Goal: Go to known website: Access a specific website the user already knows

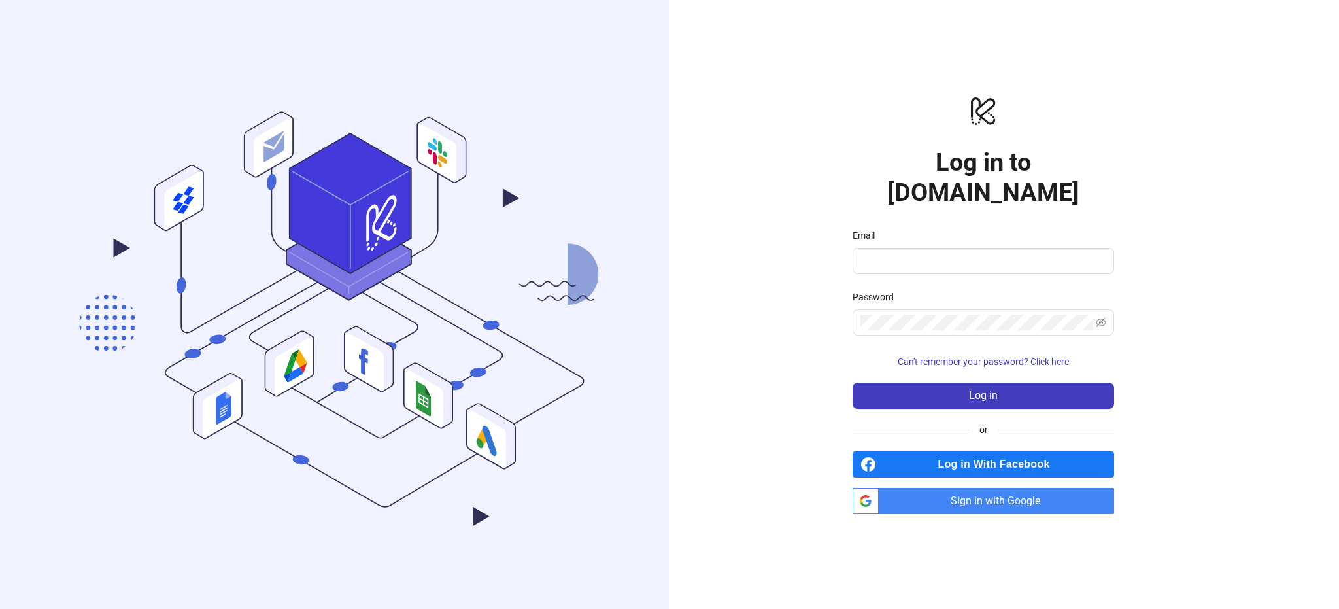
click at [1035, 488] on span "Sign in with Google" at bounding box center [999, 501] width 230 height 26
click at [993, 491] on span "Sign in with Google" at bounding box center [999, 501] width 230 height 26
